Goal: Find specific page/section: Find specific page/section

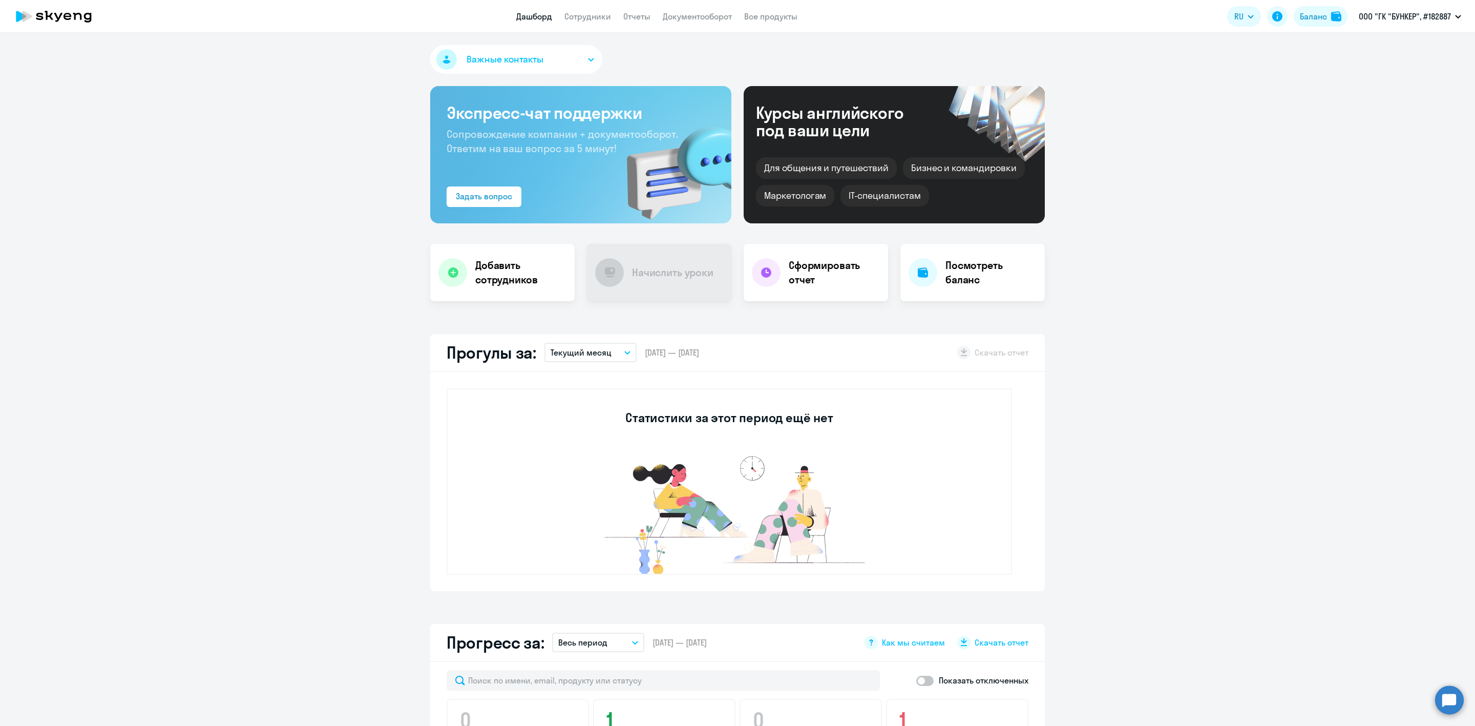
select select "30"
click at [573, 12] on link "Сотрудники" at bounding box center [587, 16] width 47 height 10
select select "30"
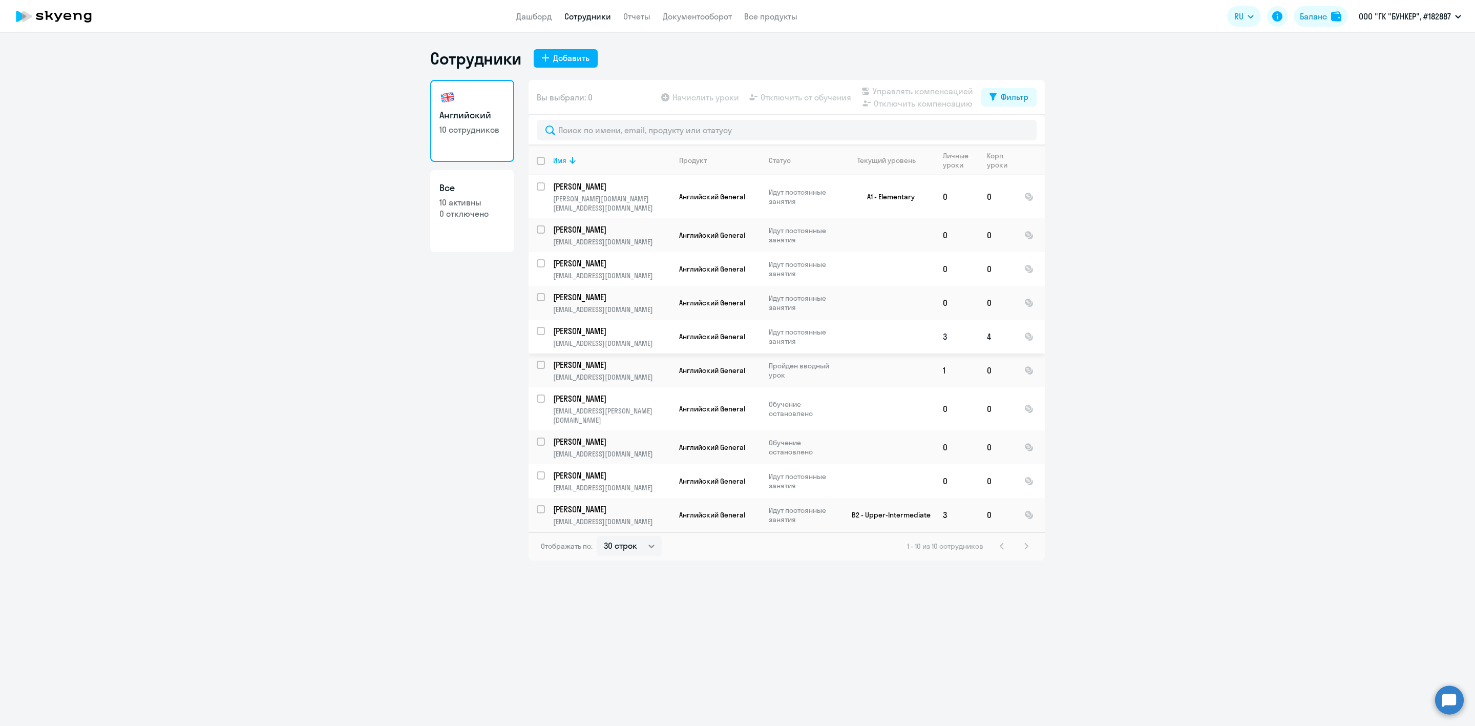
click at [591, 325] on p "[PERSON_NAME]" at bounding box center [611, 330] width 116 height 11
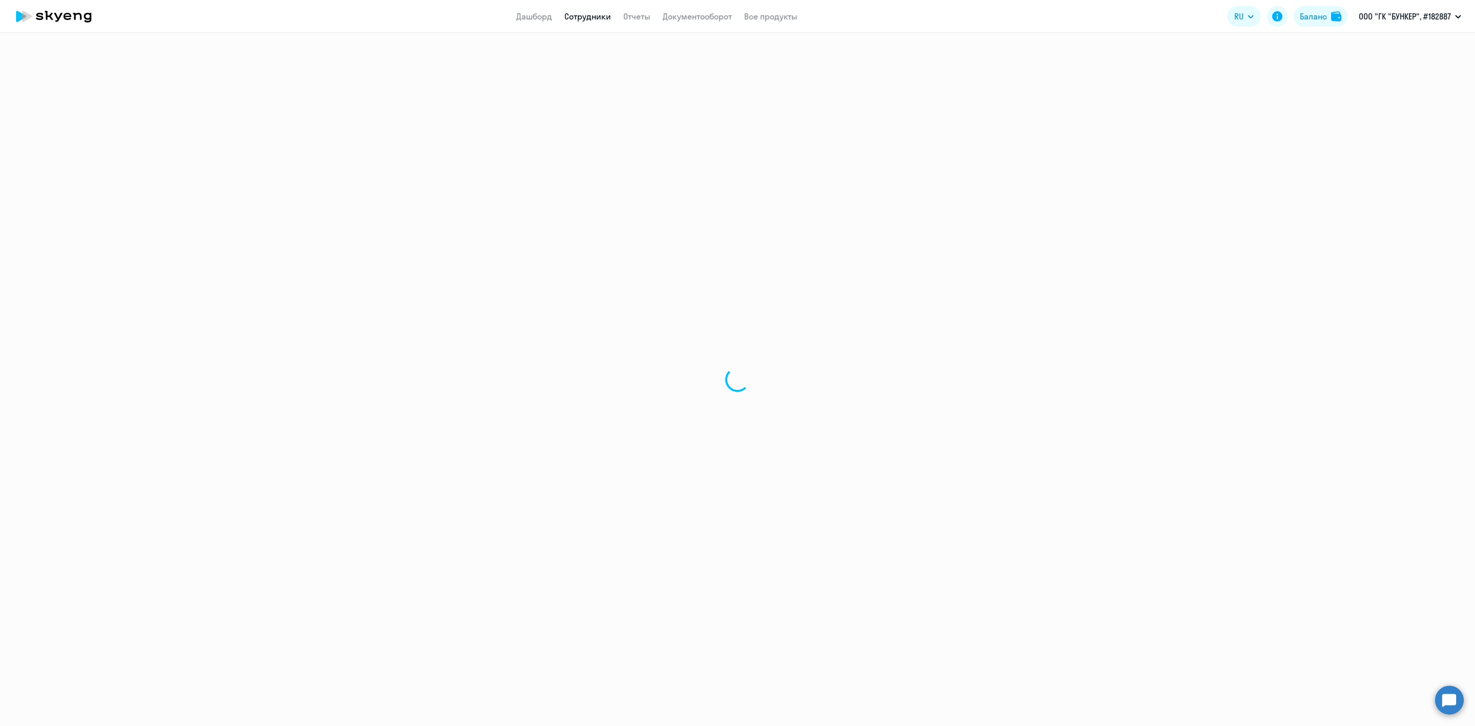
select select "english"
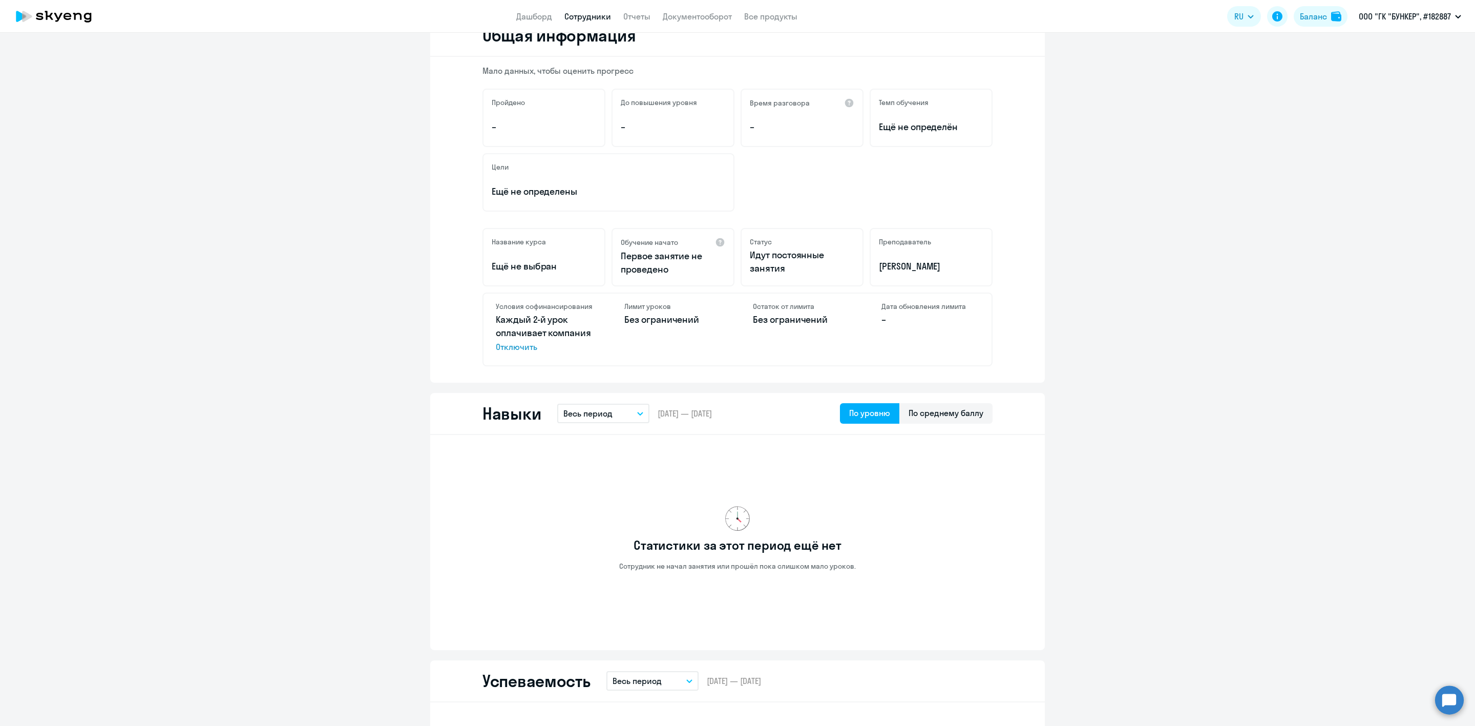
scroll to position [154, 0]
